Goal: Information Seeking & Learning: Learn about a topic

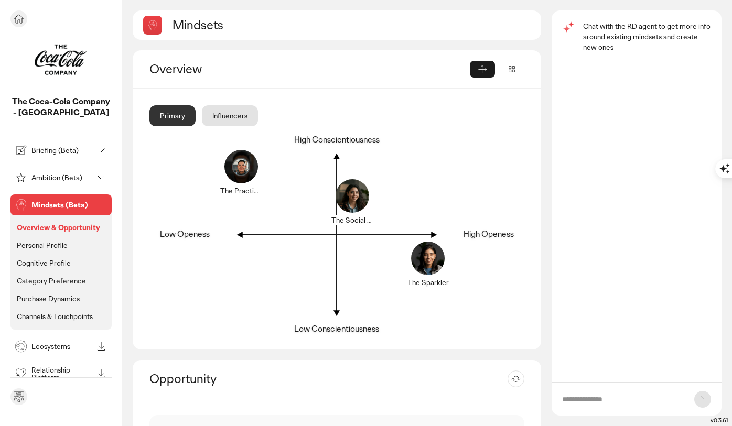
click at [32, 22] on div at bounding box center [60, 18] width 101 height 17
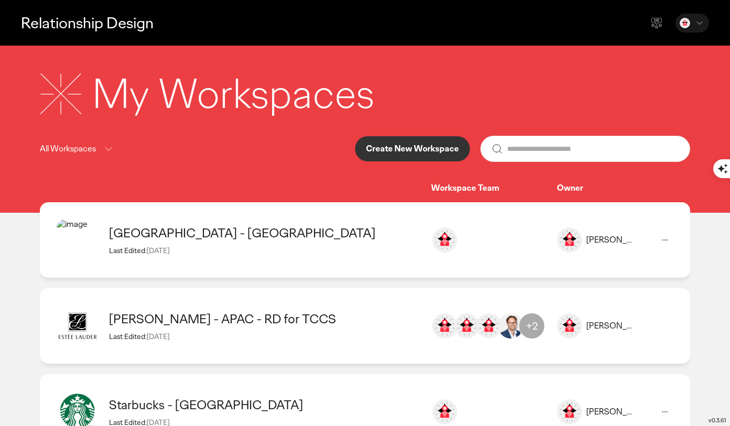
click at [256, 241] on div "[GEOGRAPHIC_DATA] - [GEOGRAPHIC_DATA]" at bounding box center [264, 233] width 311 height 16
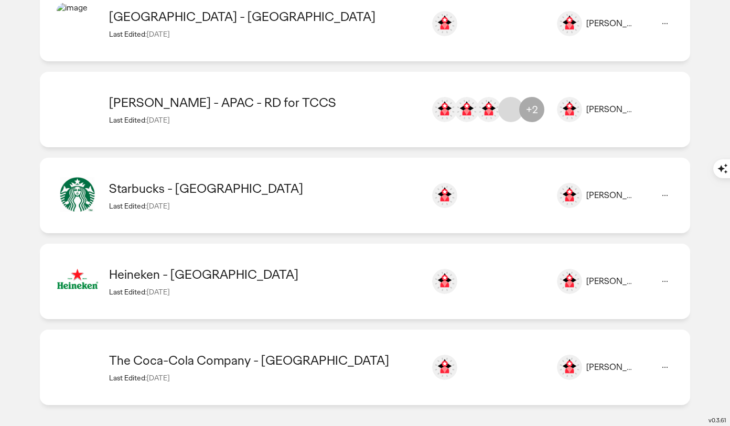
scroll to position [207, 0]
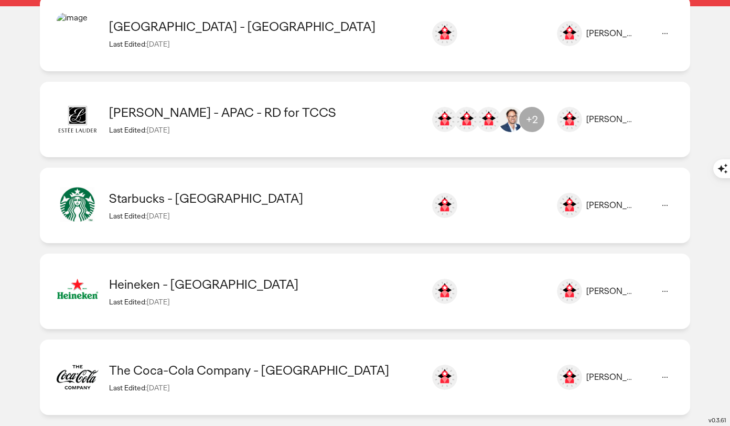
click at [154, 207] on div "Starbucks - [GEOGRAPHIC_DATA]" at bounding box center [264, 198] width 311 height 16
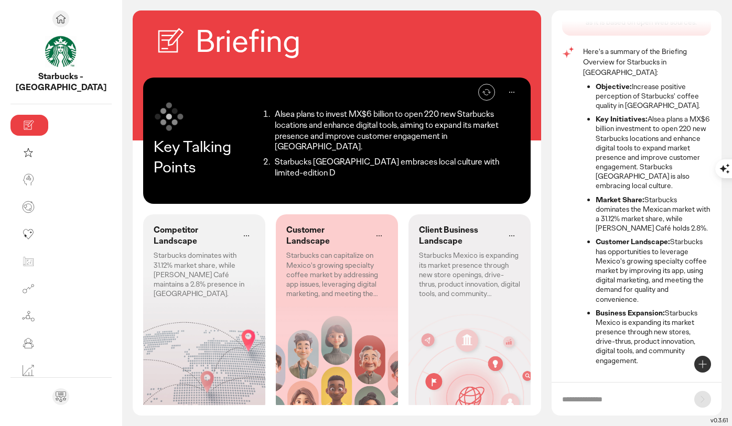
scroll to position [9, 0]
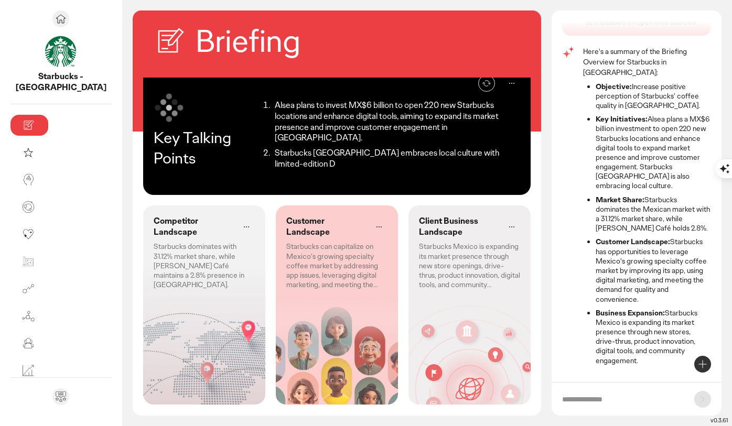
click at [178, 244] on p "Starbucks dominates with 31.12% market share, while [PERSON_NAME] Café maintain…" at bounding box center [204, 266] width 101 height 48
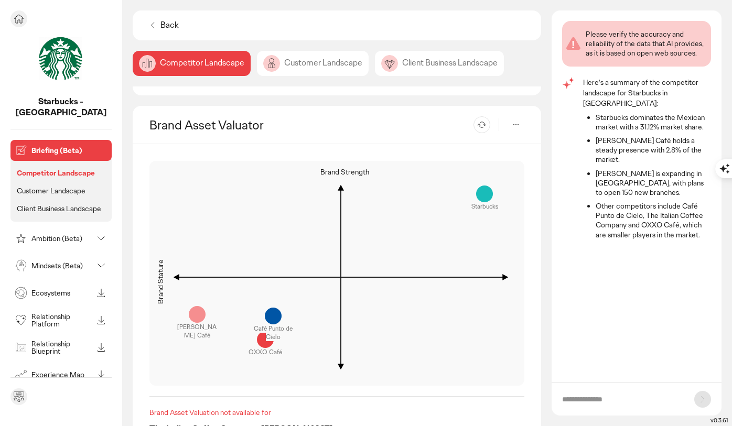
scroll to position [1025, 0]
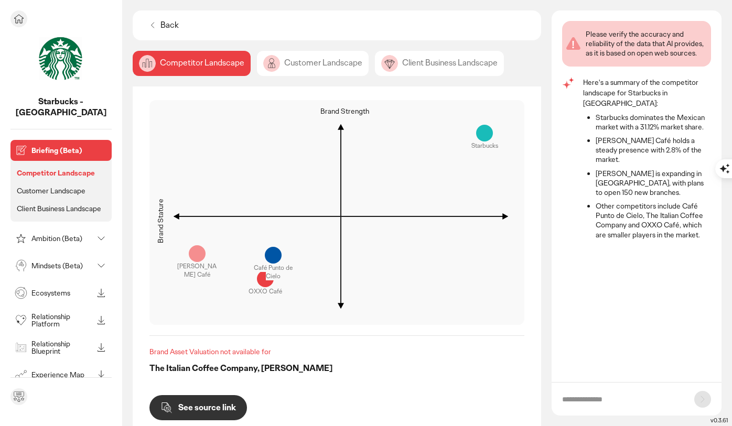
click at [68, 184] on li "Customer Landscape" at bounding box center [61, 191] width 93 height 14
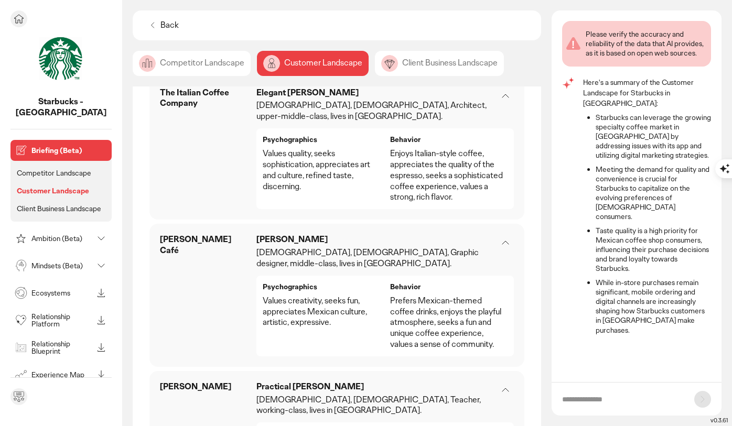
scroll to position [1162, 0]
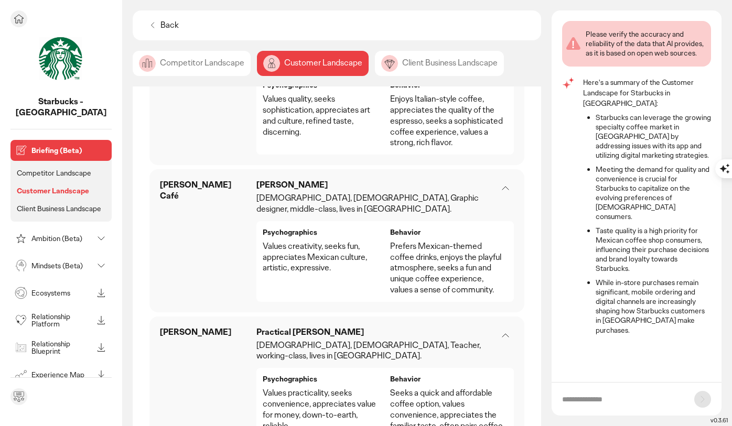
click at [60, 204] on p "Client Business Landscape" at bounding box center [59, 208] width 84 height 9
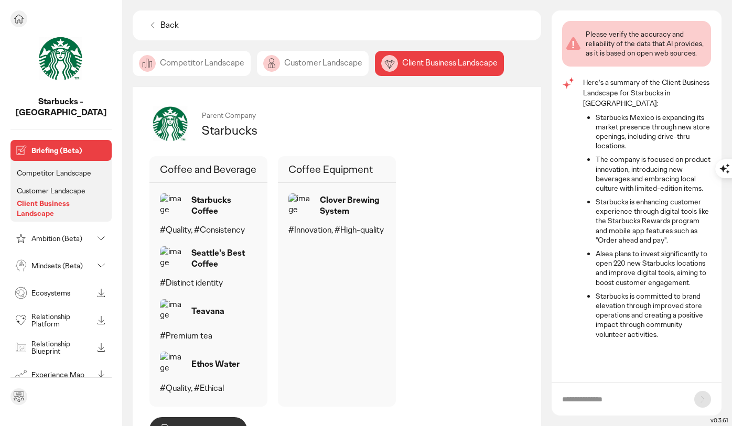
scroll to position [619, 0]
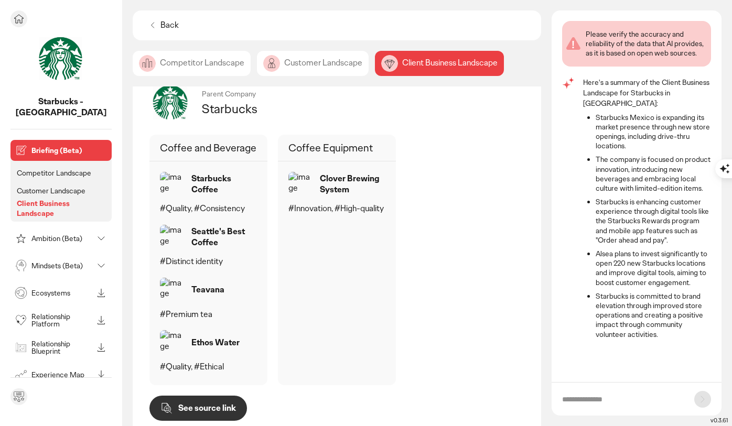
click at [59, 235] on p "Ambition (Beta)" at bounding box center [61, 238] width 61 height 7
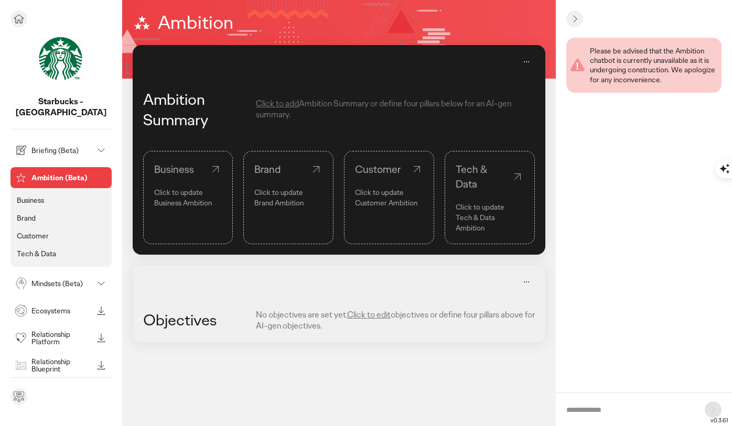
click at [57, 247] on li "Tech & Data" at bounding box center [61, 254] width 93 height 14
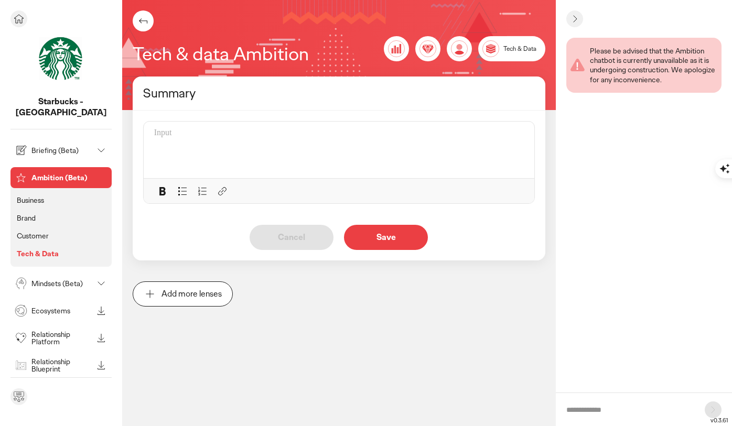
click at [50, 229] on li "Customer" at bounding box center [61, 236] width 93 height 14
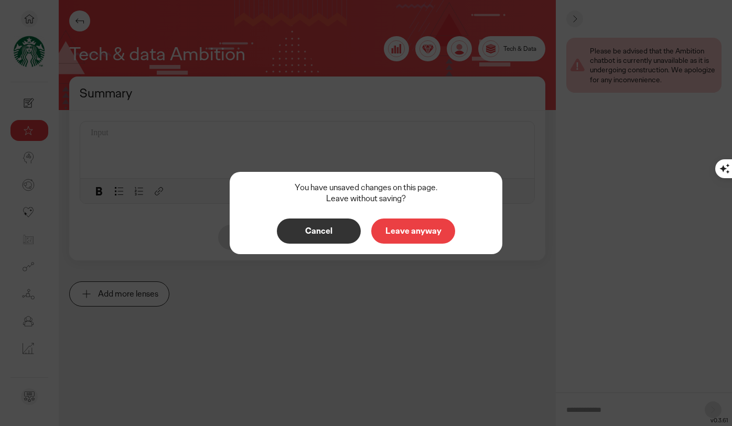
click at [332, 229] on p "Cancel" at bounding box center [319, 231] width 62 height 8
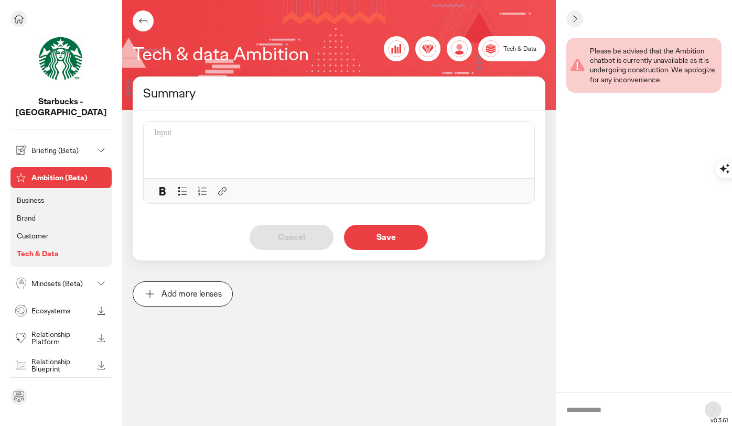
click at [31, 196] on p "Business" at bounding box center [30, 200] width 27 height 9
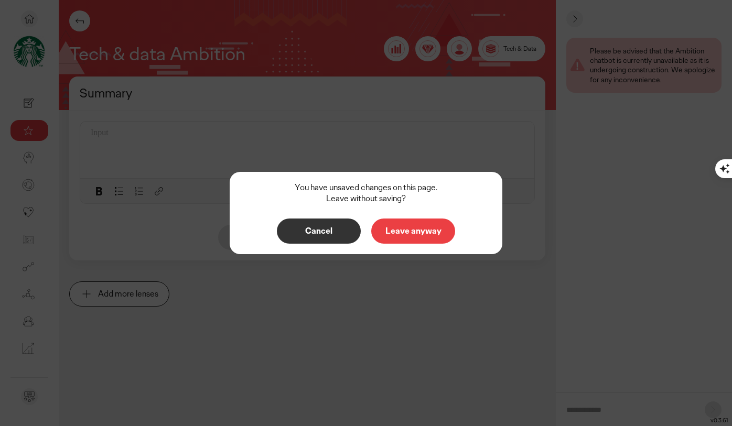
click at [326, 231] on p "Cancel" at bounding box center [319, 231] width 62 height 8
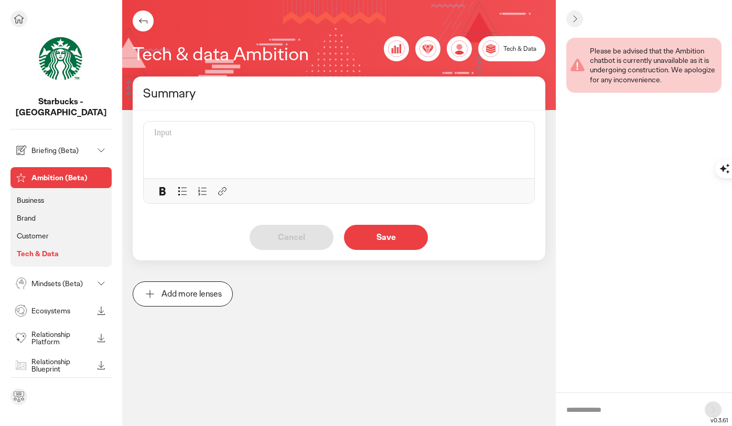
click at [38, 280] on p "Mindsets (Beta)" at bounding box center [61, 283] width 61 height 7
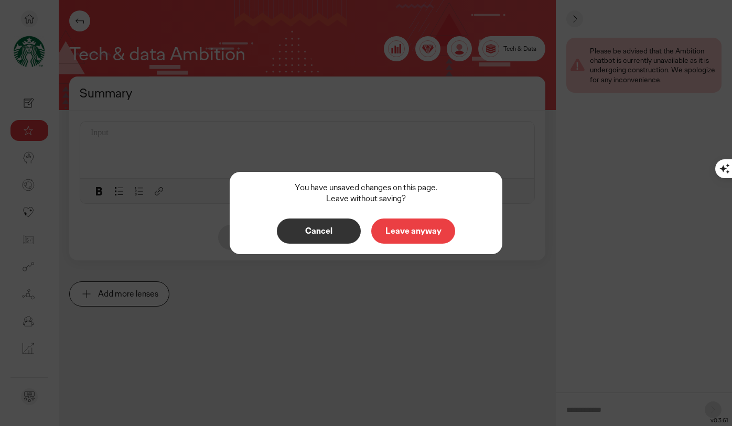
click at [418, 235] on p "Leave anyway" at bounding box center [413, 231] width 62 height 8
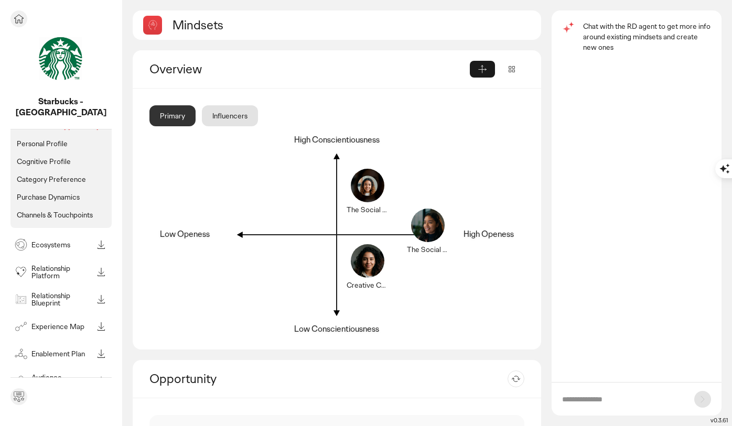
scroll to position [104, 0]
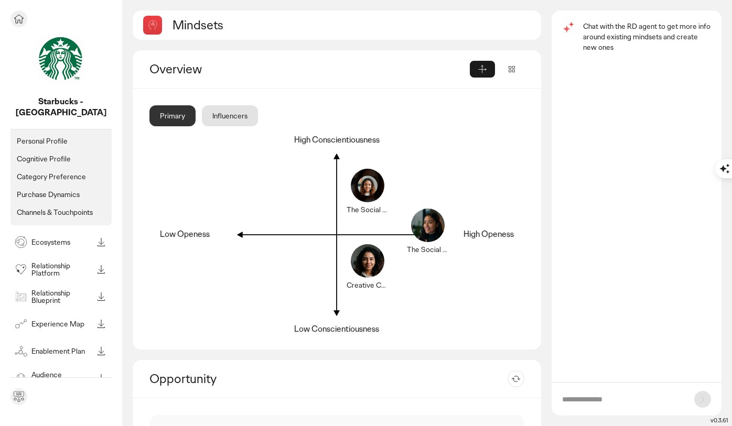
click at [51, 239] on p "Ecosystems" at bounding box center [61, 242] width 61 height 7
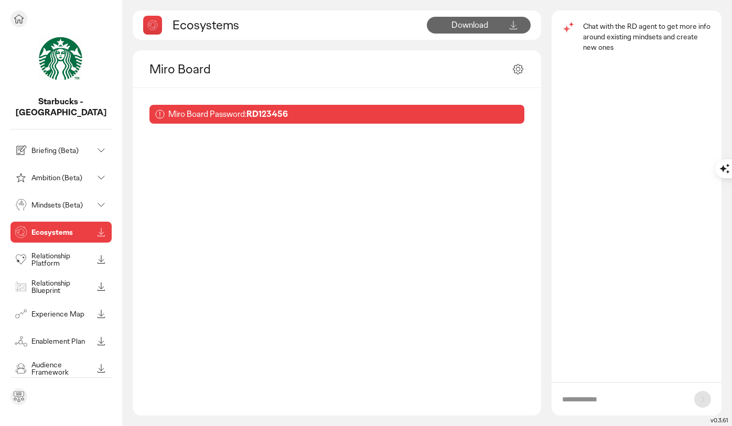
click at [67, 279] on p "Relationship Blueprint" at bounding box center [61, 286] width 61 height 15
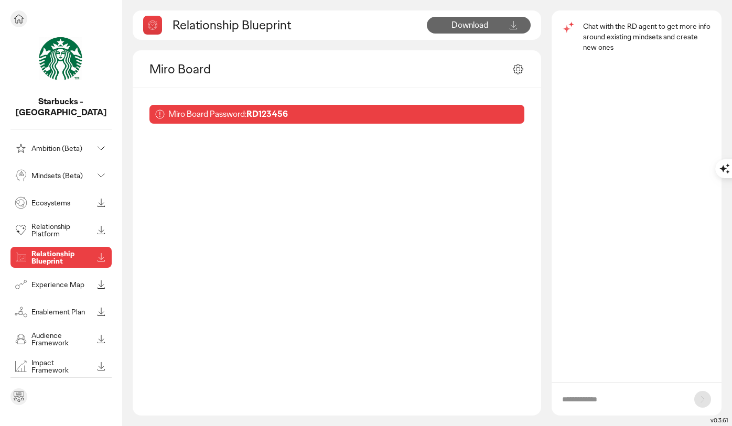
scroll to position [37, 0]
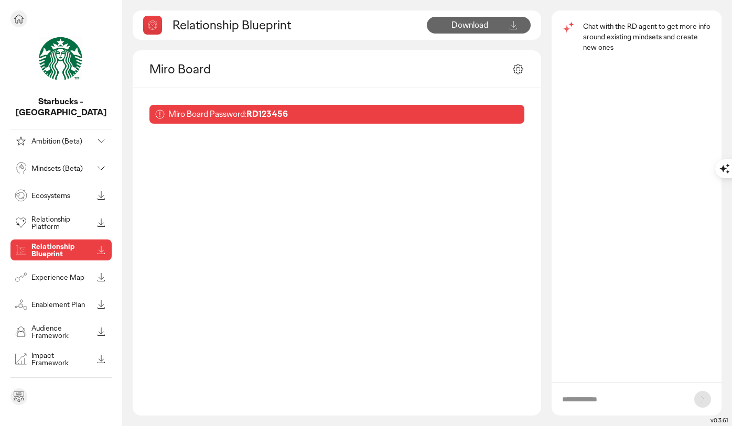
click at [62, 274] on p "Experience Map" at bounding box center [61, 277] width 61 height 7
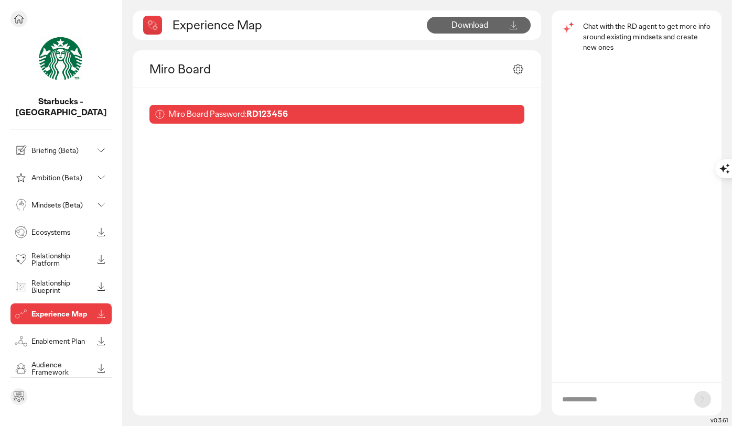
click at [57, 147] on p "Briefing (Beta)" at bounding box center [61, 150] width 61 height 7
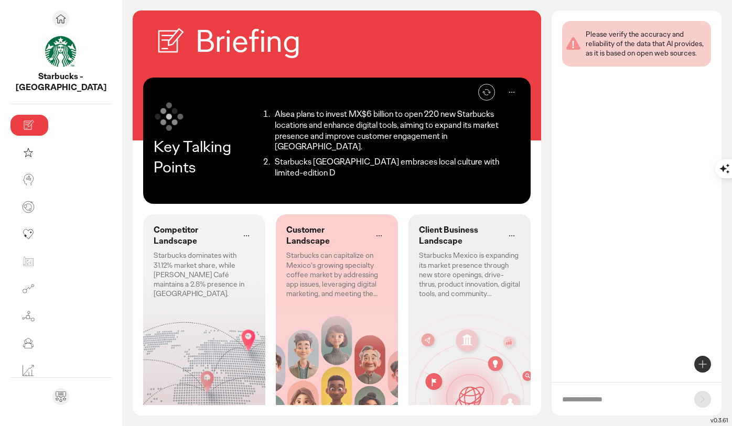
scroll to position [9, 0]
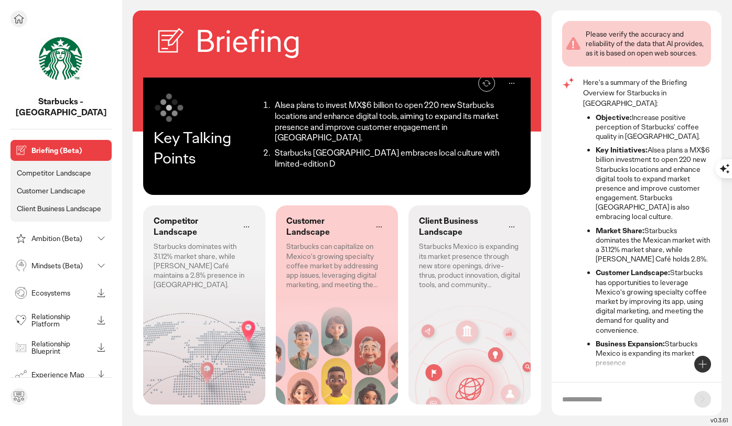
click at [66, 168] on p "Competitor Landscape" at bounding box center [54, 172] width 74 height 9
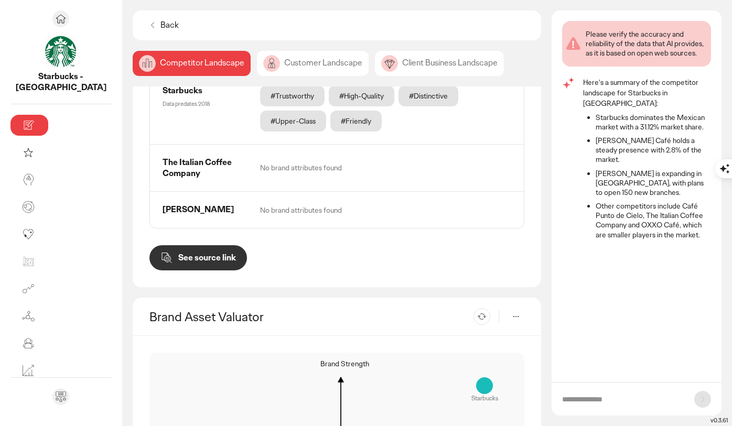
scroll to position [833, 0]
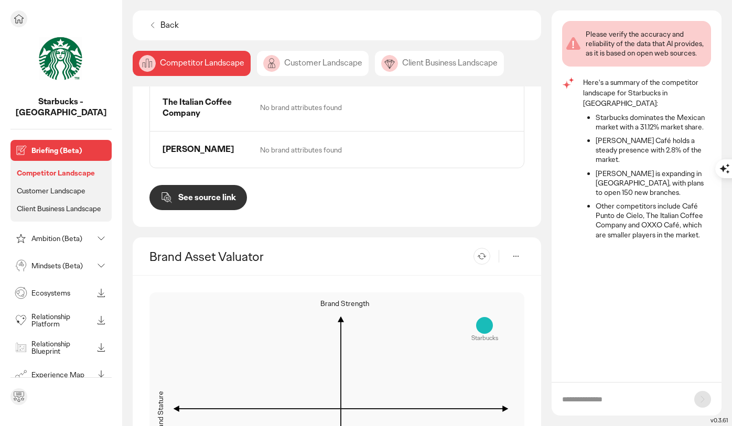
click at [46, 186] on p "Customer Landscape" at bounding box center [51, 190] width 69 height 9
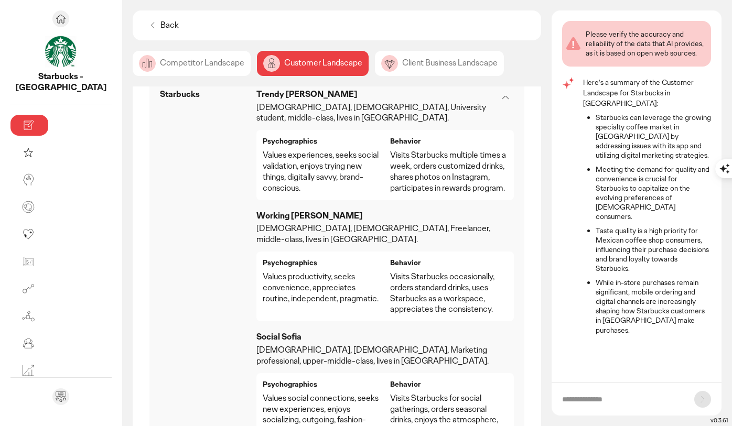
scroll to position [582, 0]
